Goal: Navigation & Orientation: Find specific page/section

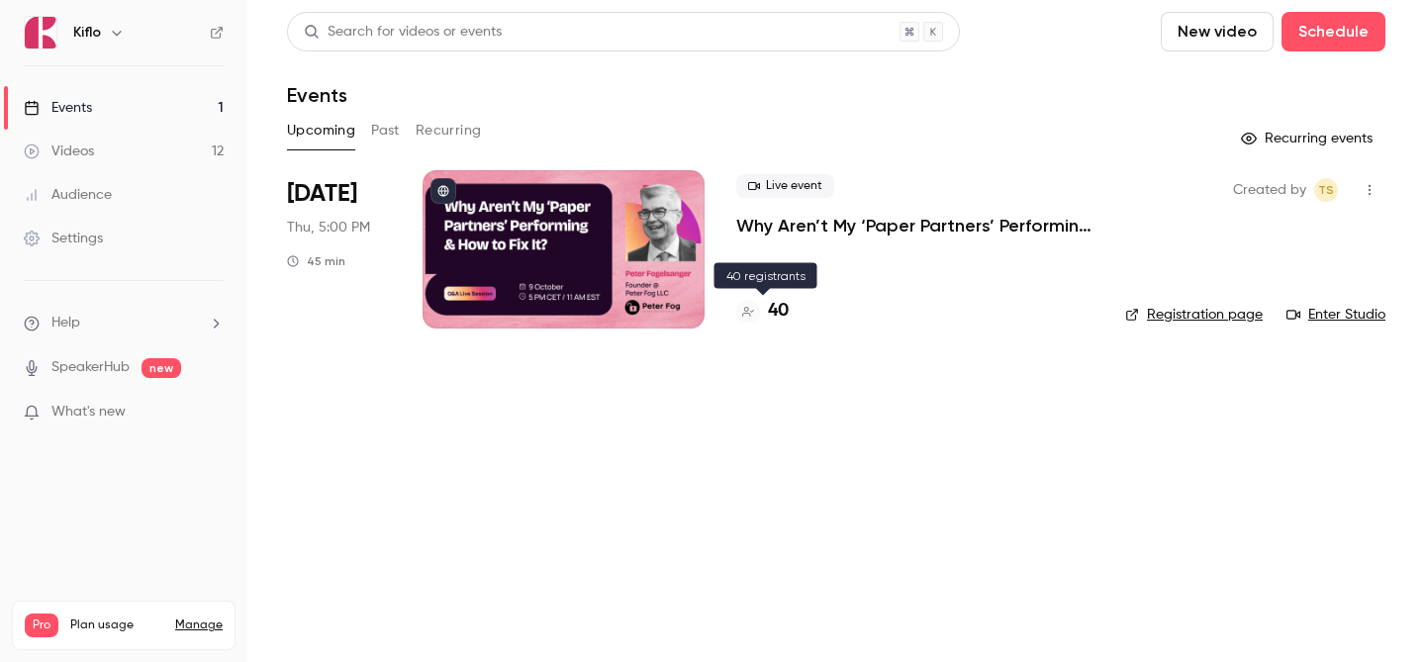
click at [779, 315] on h4 "40" at bounding box center [778, 311] width 21 height 27
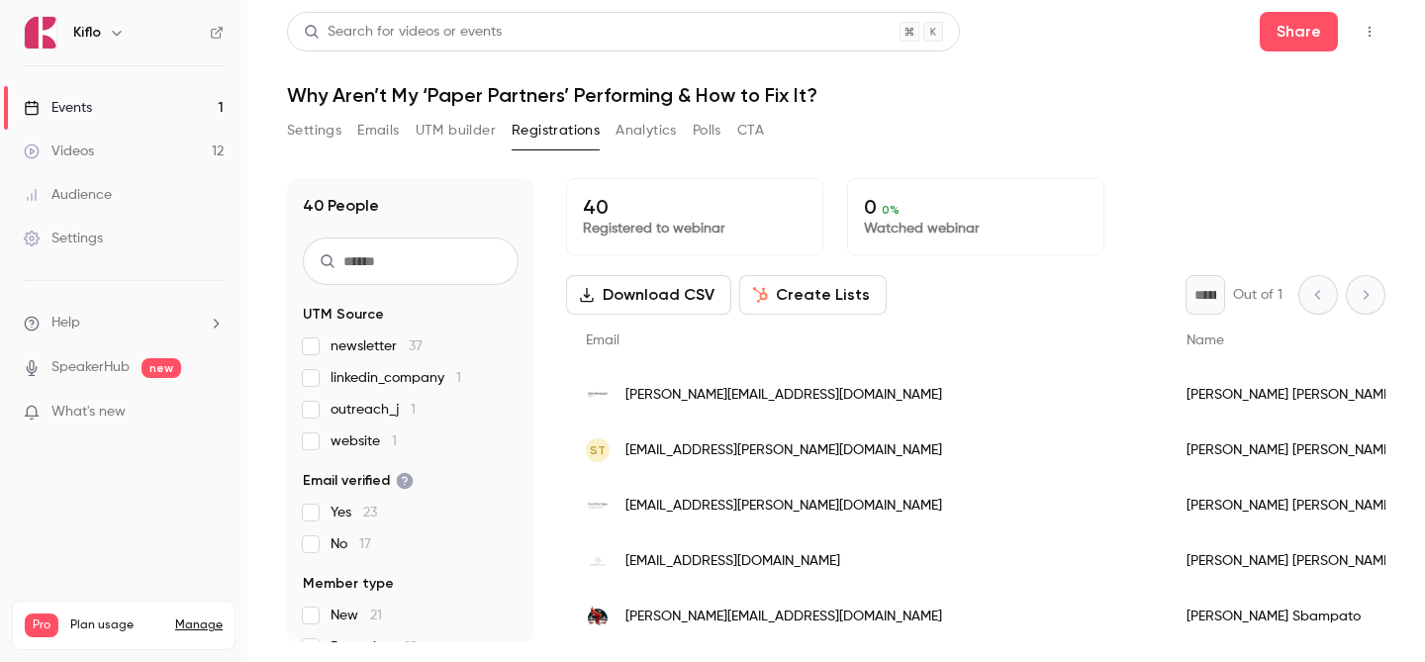
click at [145, 104] on link "Events 1" at bounding box center [123, 108] width 247 height 44
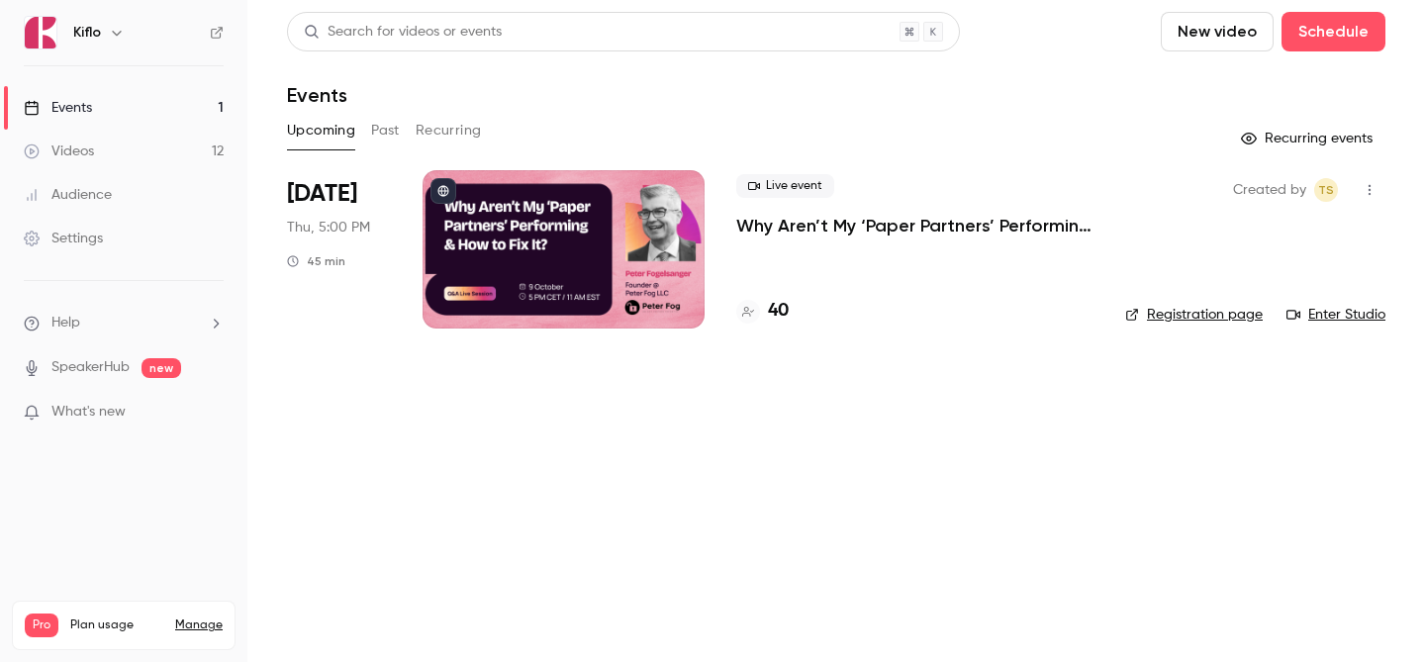
click at [1315, 314] on link "Enter Studio" at bounding box center [1336, 315] width 99 height 20
click at [1360, 321] on link "Enter Studio" at bounding box center [1336, 315] width 99 height 20
click at [180, 106] on link "Events 1" at bounding box center [123, 108] width 247 height 44
click at [174, 160] on link "Videos 12" at bounding box center [123, 152] width 247 height 44
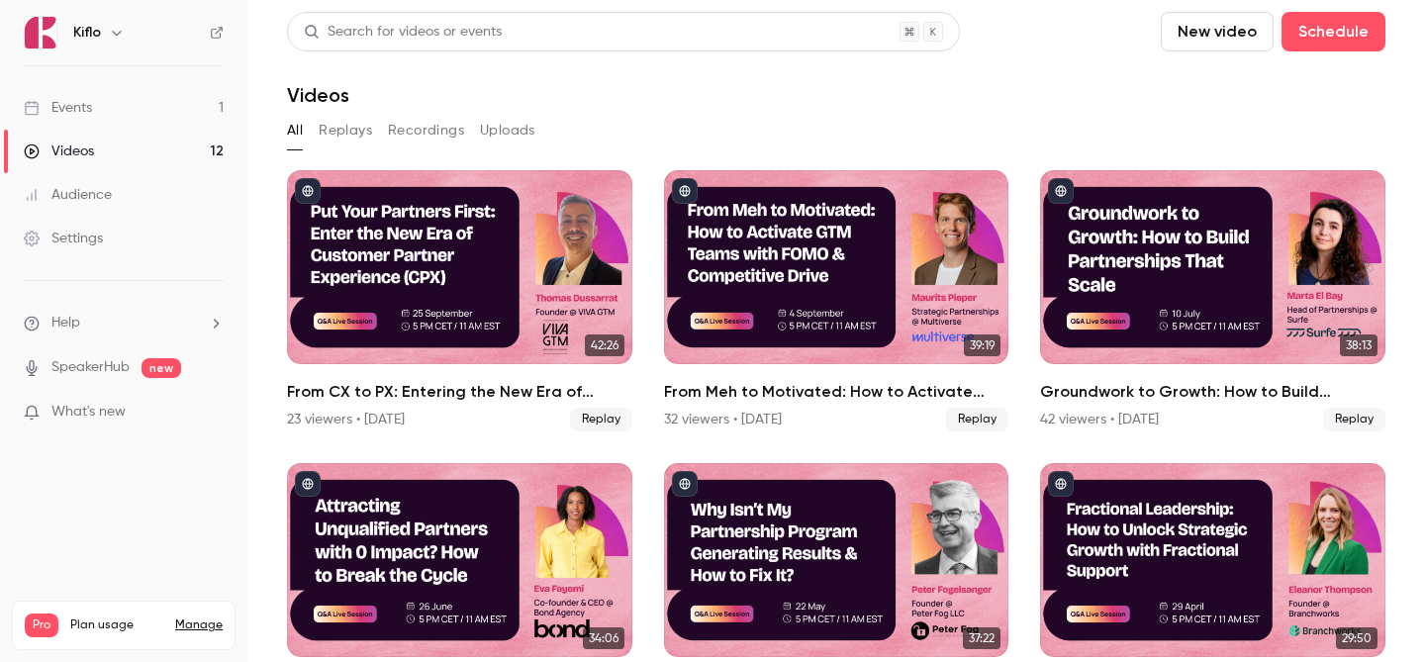
click at [165, 101] on link "Events 1" at bounding box center [123, 108] width 247 height 44
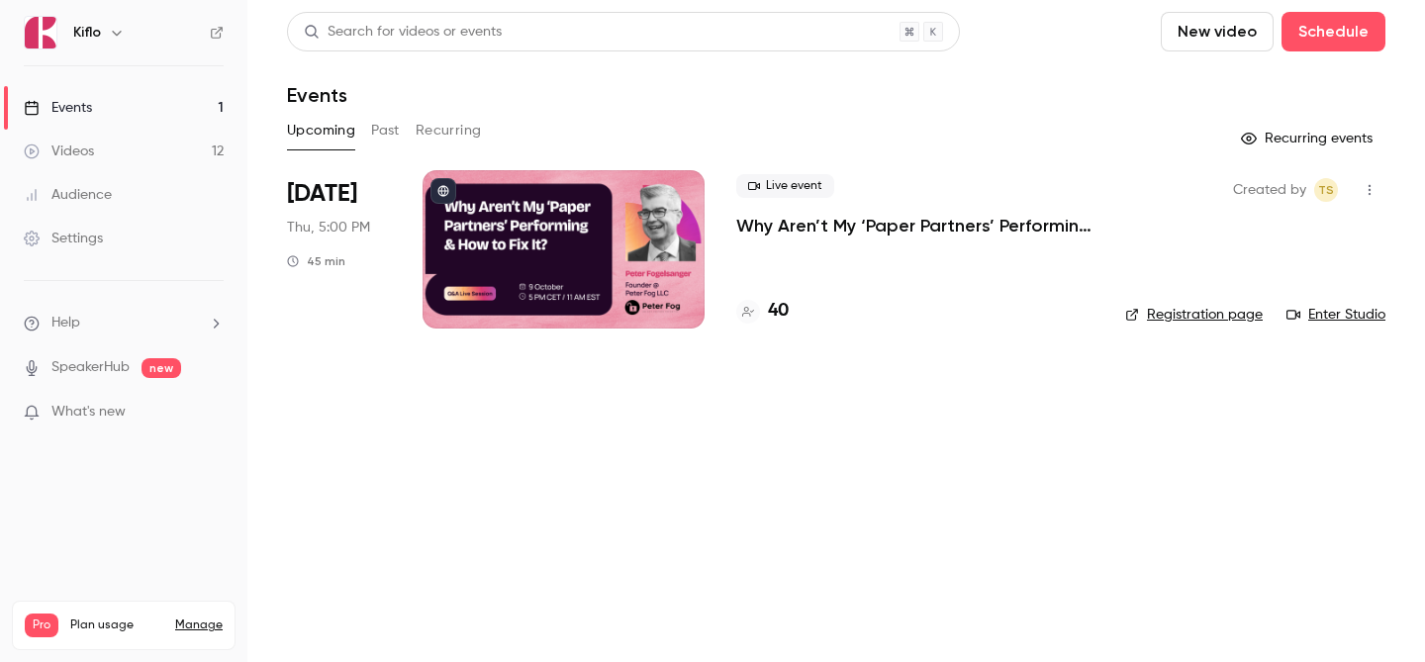
click at [131, 122] on link "Events 1" at bounding box center [123, 108] width 247 height 44
click at [143, 147] on link "Videos 12" at bounding box center [123, 152] width 247 height 44
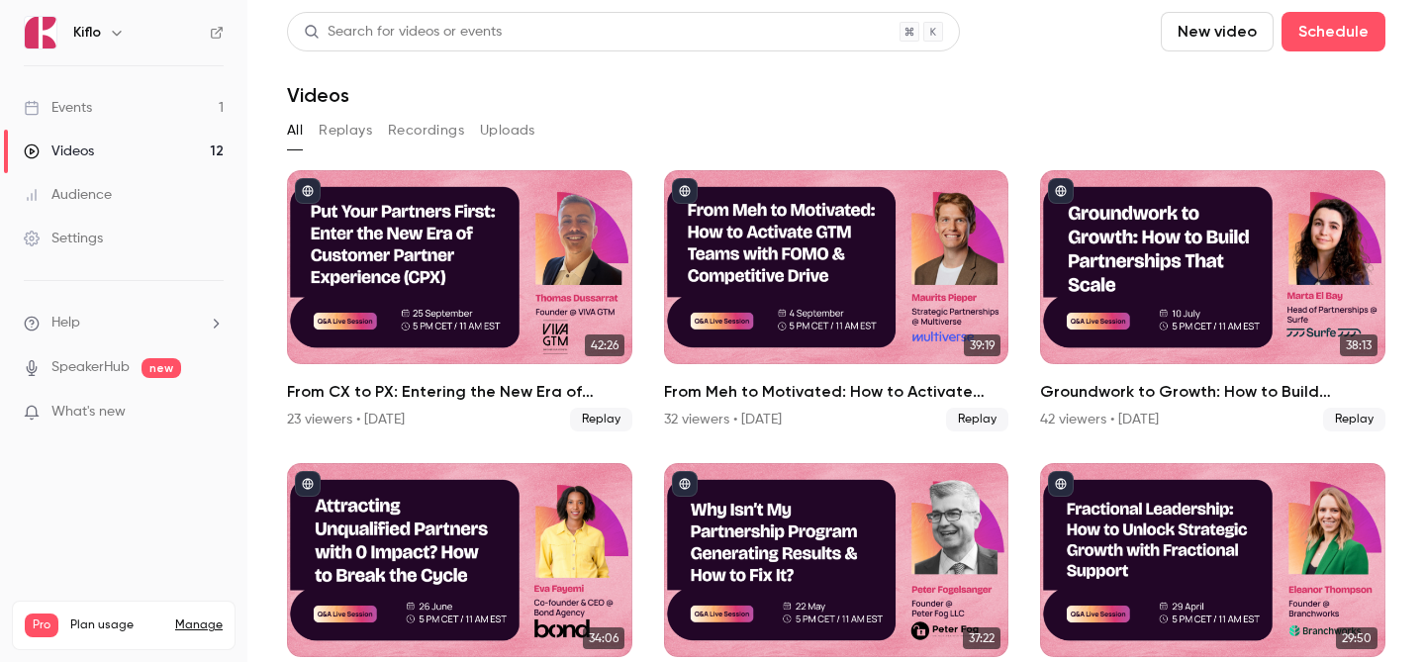
click at [151, 108] on link "Events 1" at bounding box center [123, 108] width 247 height 44
